Goal: Information Seeking & Learning: Learn about a topic

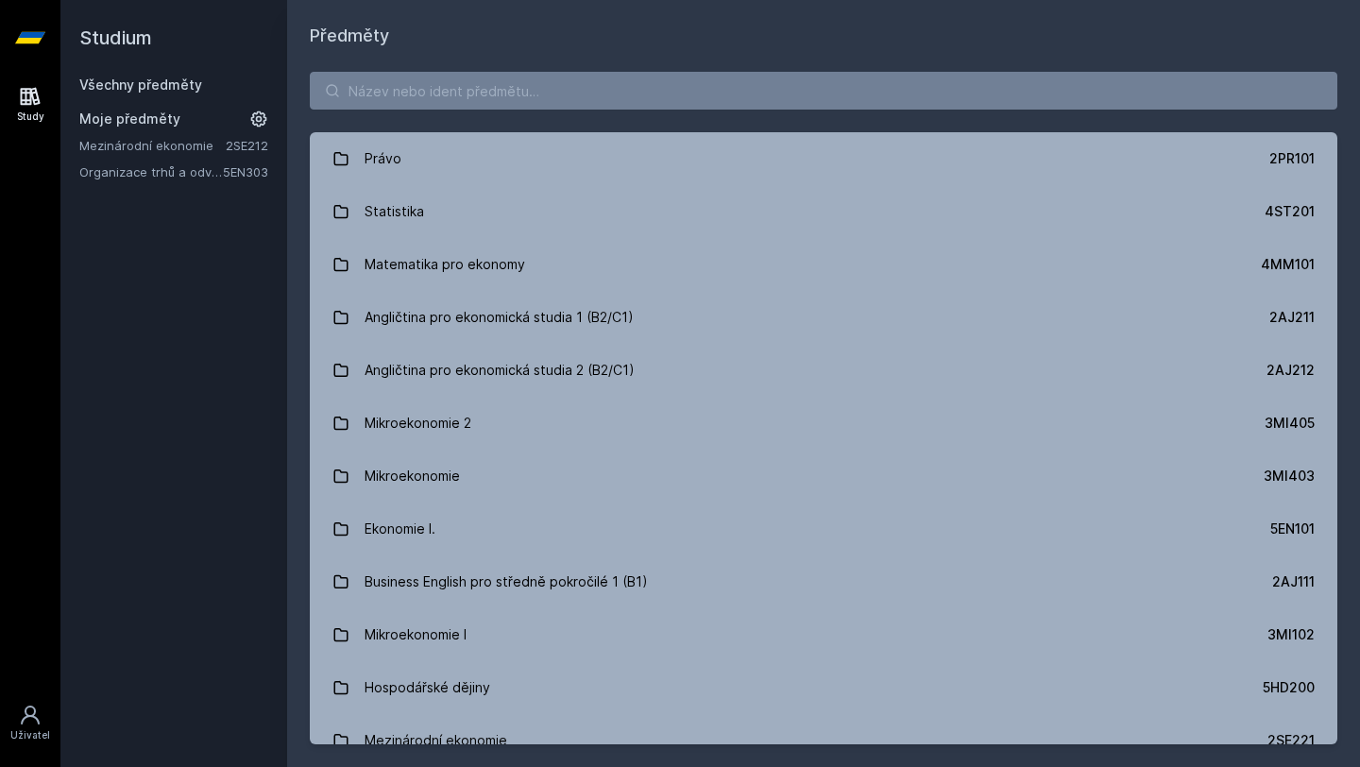
click at [192, 142] on link "Mezinárodní ekonomie" at bounding box center [152, 145] width 146 height 19
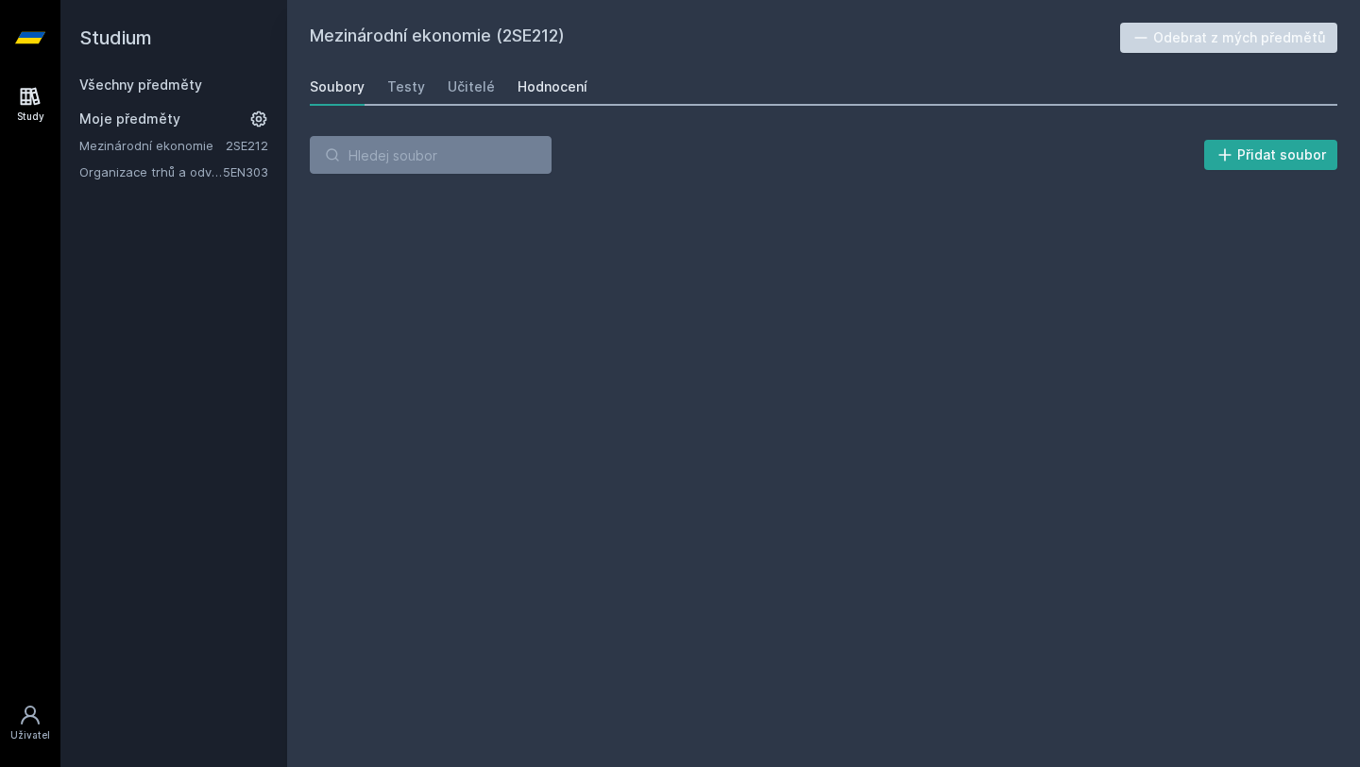
click at [518, 85] on div "Hodnocení" at bounding box center [553, 86] width 70 height 19
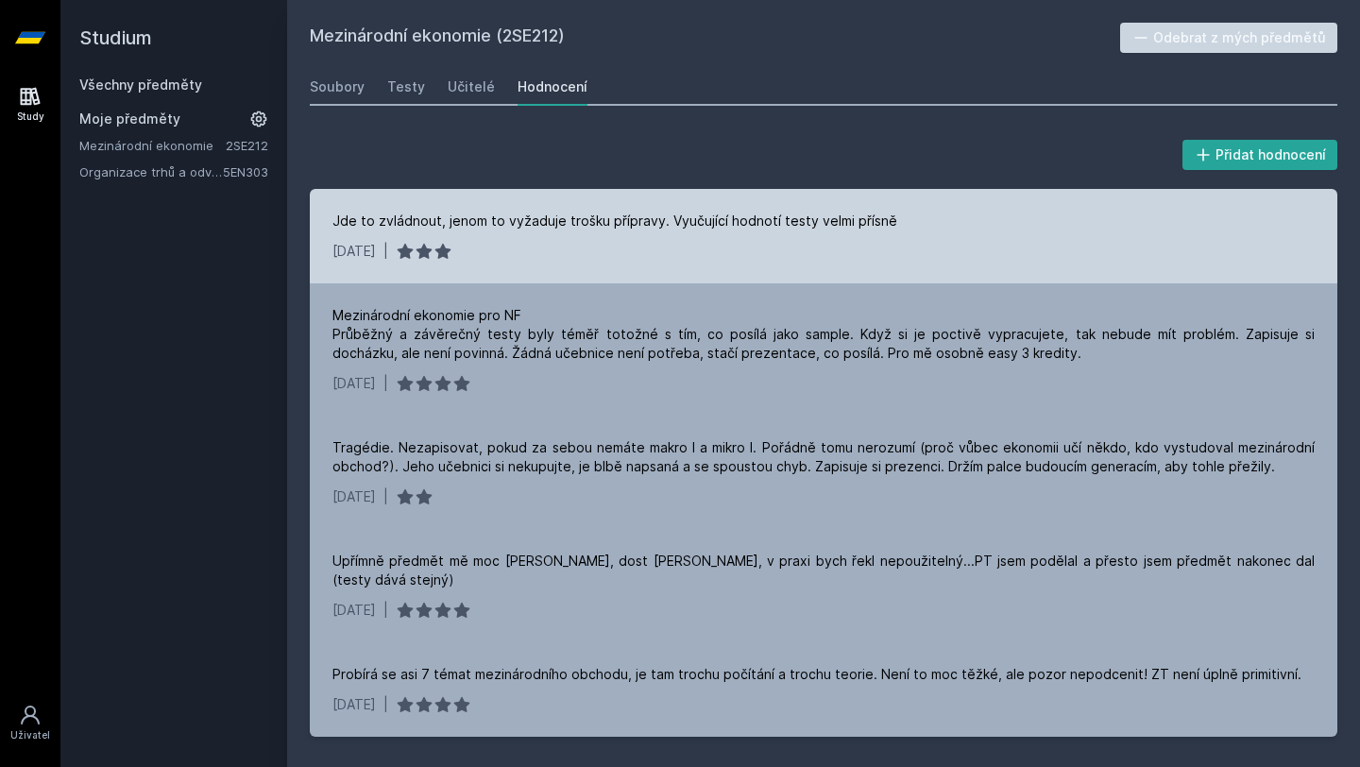
drag, startPoint x: 402, startPoint y: 269, endPoint x: 324, endPoint y: 248, distance: 81.1
click at [324, 248] on div "Jde to zvládnout, jenom to vyžaduje trošku přípravy. Vyučující hodnotí testy ve…" at bounding box center [824, 236] width 1028 height 94
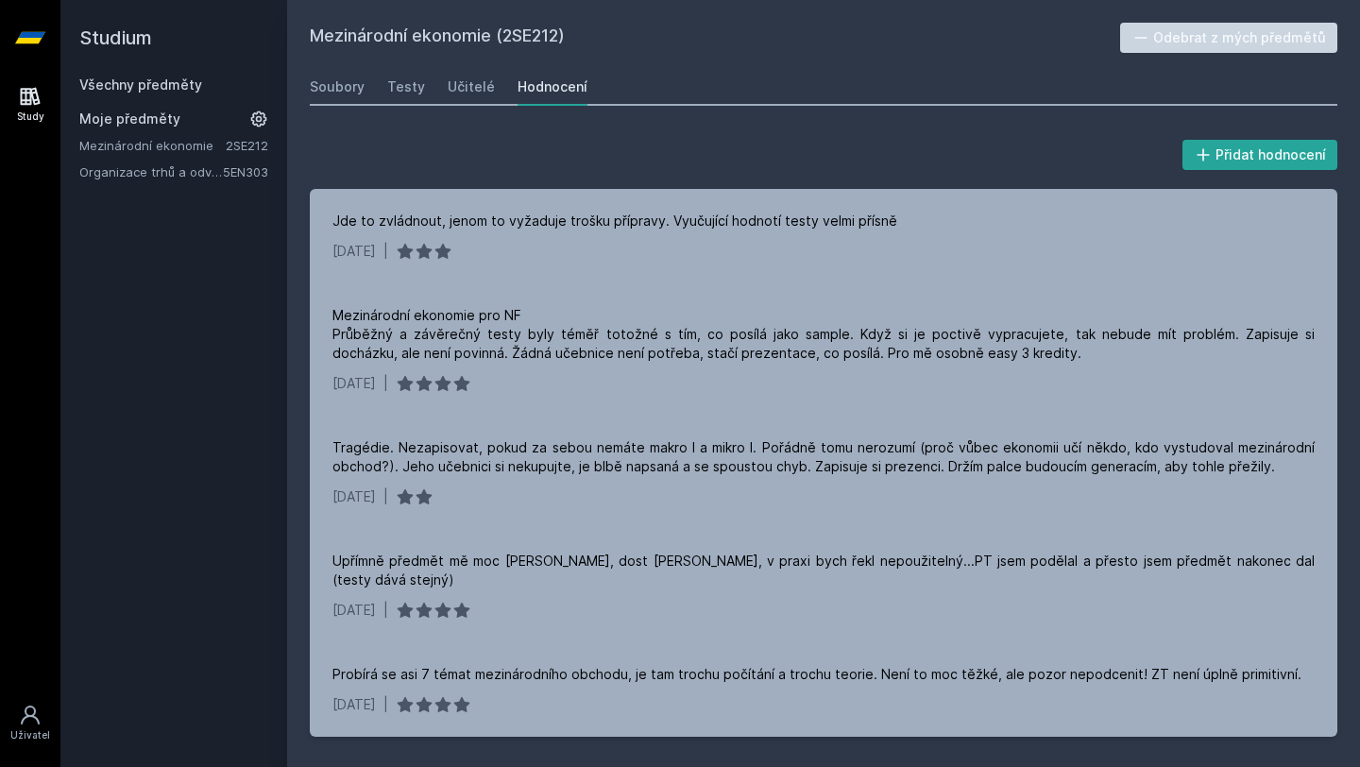
click at [160, 171] on link "Organizace trhů a odvětví" at bounding box center [151, 171] width 144 height 19
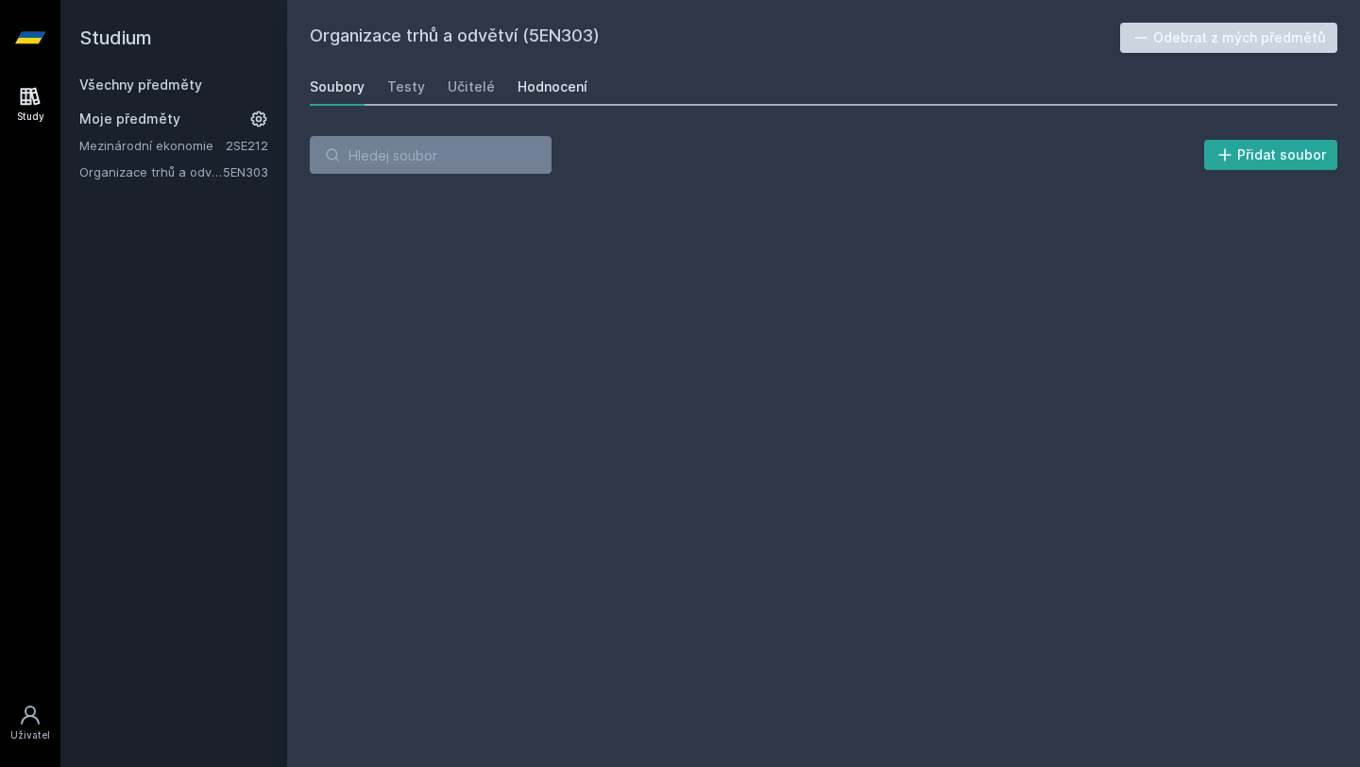
click at [531, 87] on div "Hodnocení" at bounding box center [553, 86] width 70 height 19
